Goal: Contribute content

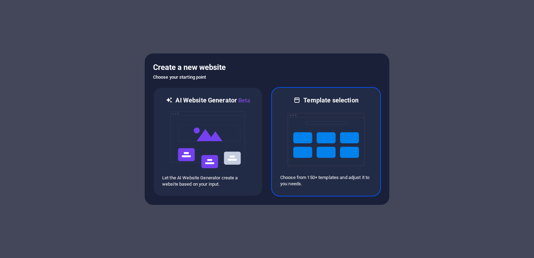
click at [300, 133] on img at bounding box center [325, 139] width 77 height 70
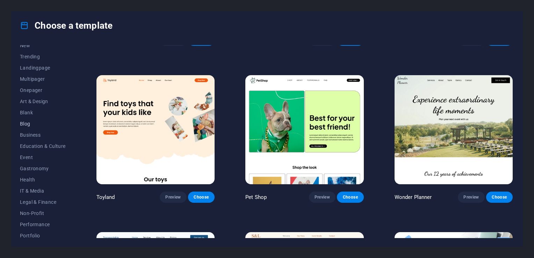
scroll to position [27, 0]
click at [32, 102] on span "Art & Design" at bounding box center [43, 102] width 46 height 6
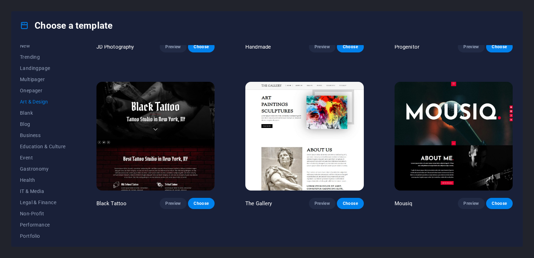
scroll to position [278, 0]
click at [342, 204] on span "Choose" at bounding box center [349, 204] width 15 height 6
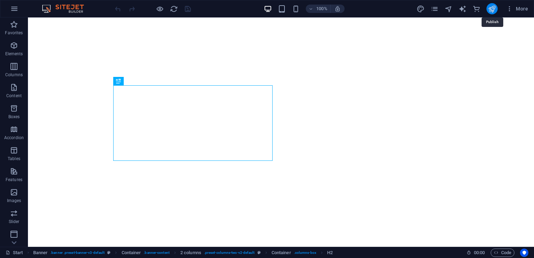
click at [492, 8] on icon "publish" at bounding box center [492, 9] width 8 height 8
